Goal: Check status: Check status

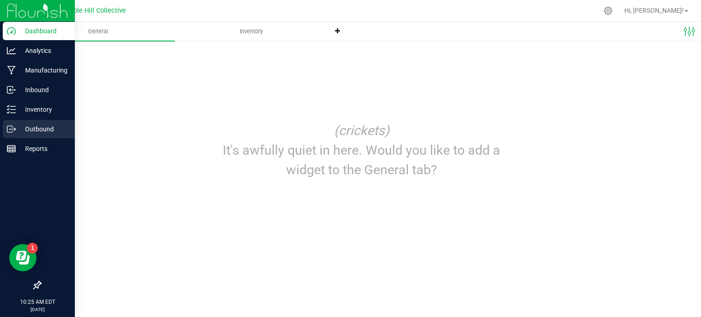
click at [29, 130] on p "Outbound" at bounding box center [43, 129] width 55 height 11
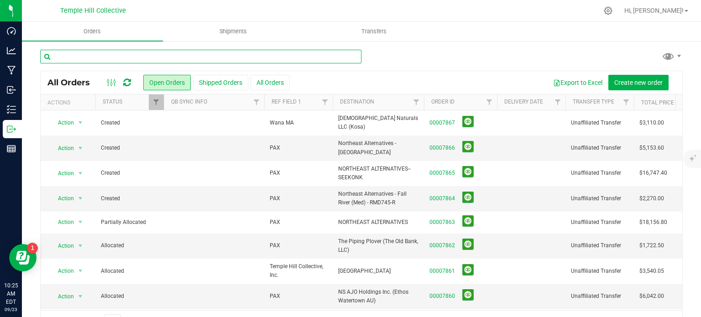
click at [171, 61] on input "text" at bounding box center [200, 57] width 321 height 14
type input "7861"
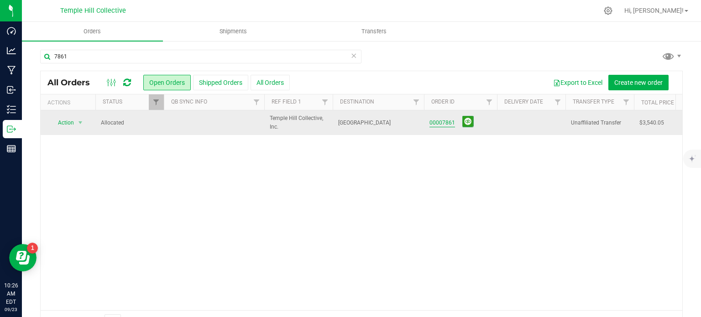
click at [438, 122] on link "00007861" at bounding box center [442, 123] width 26 height 9
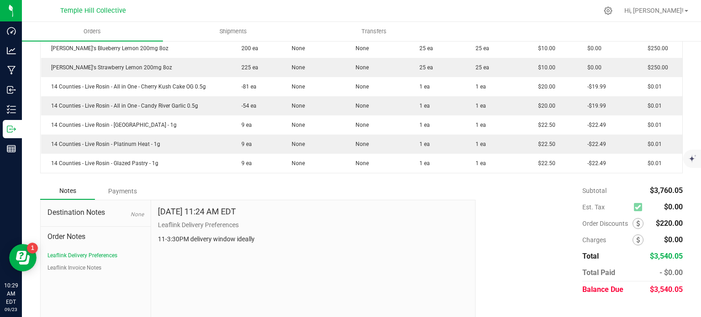
scroll to position [355, 0]
click at [96, 267] on button "Leaflink Invoice Notes" at bounding box center [74, 267] width 54 height 8
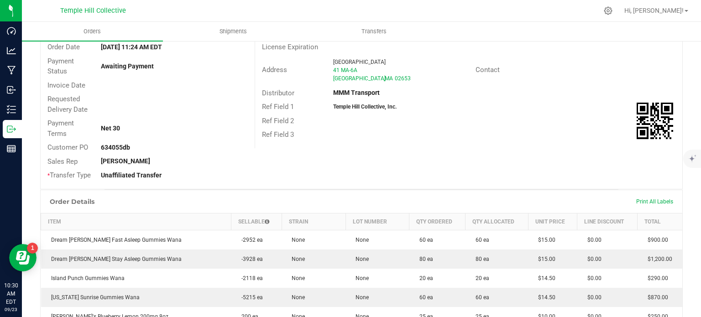
scroll to position [0, 0]
